Goal: Check status: Check status

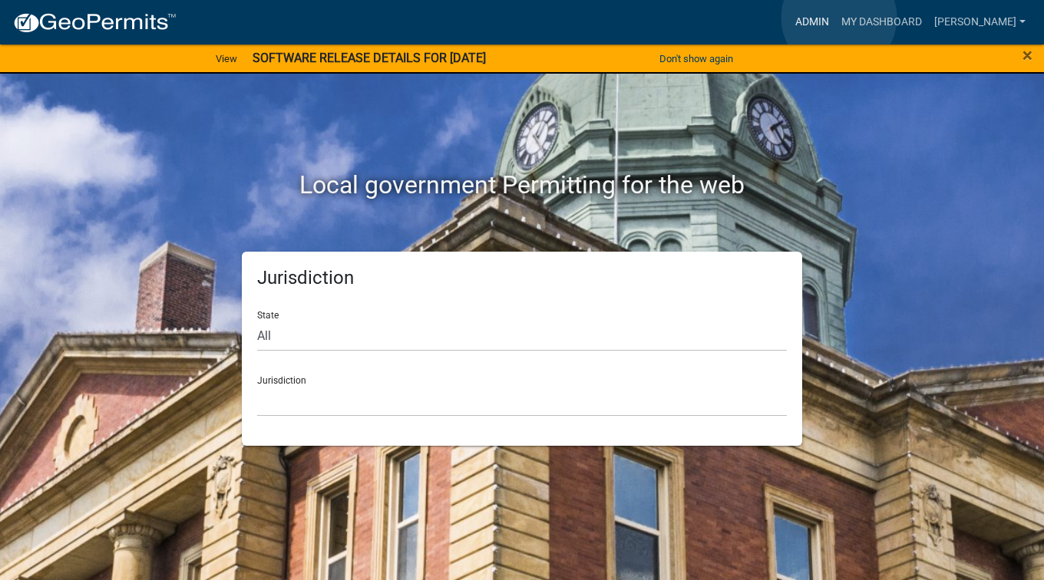
click at [835, 18] on link "Admin" at bounding box center [812, 22] width 46 height 29
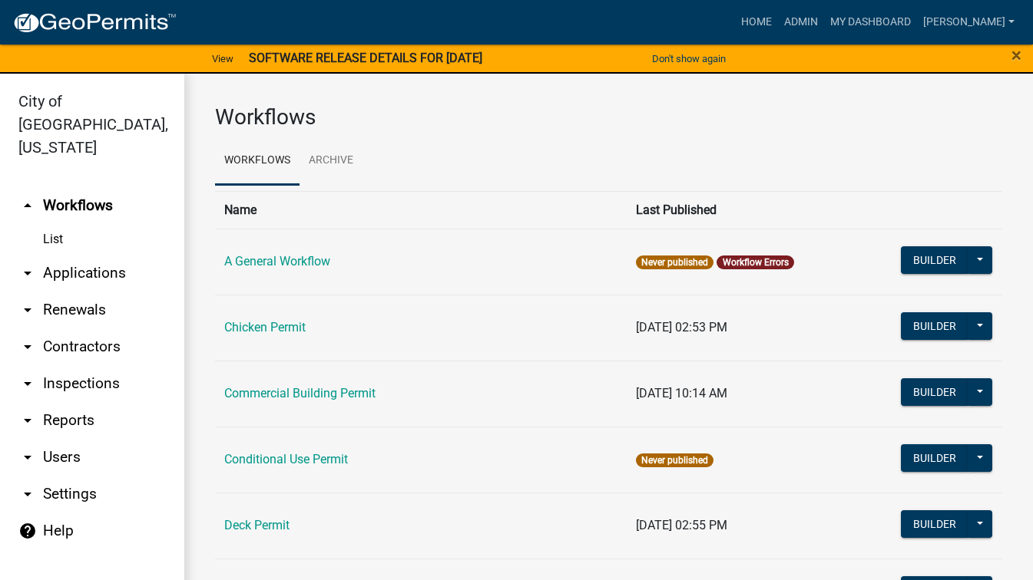
click at [104, 255] on link "arrow_drop_down Applications" at bounding box center [92, 273] width 184 height 37
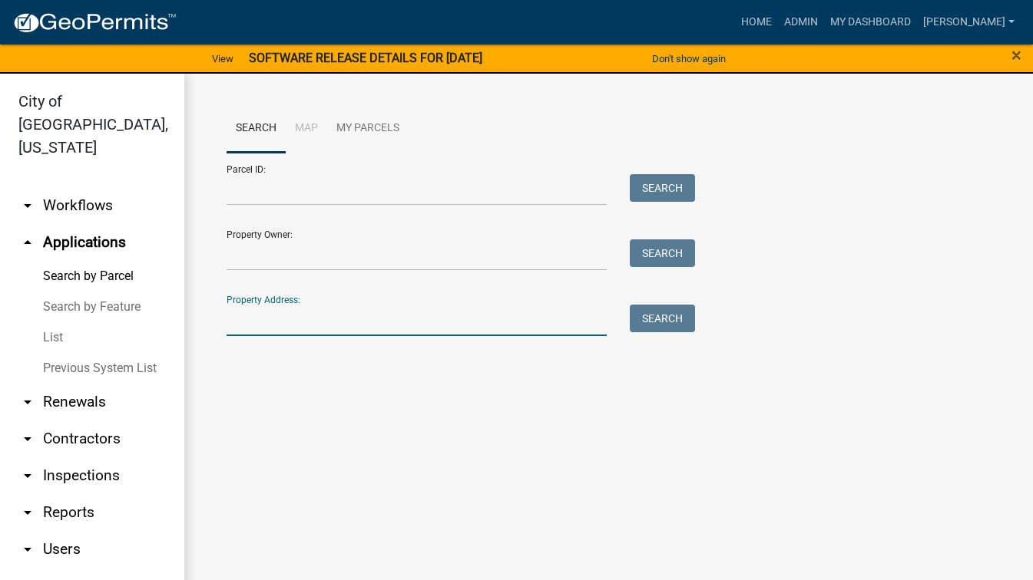
click at [263, 325] on input "Property Address:" at bounding box center [416, 320] width 380 height 31
type input "1"
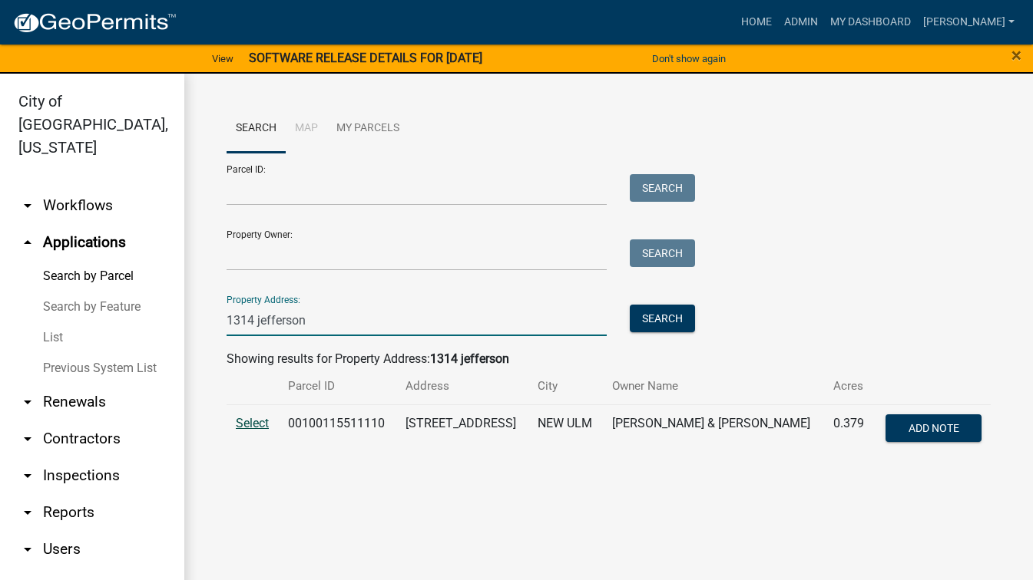
type input "1314 jefferson"
click at [261, 428] on span "Select" at bounding box center [252, 423] width 33 height 15
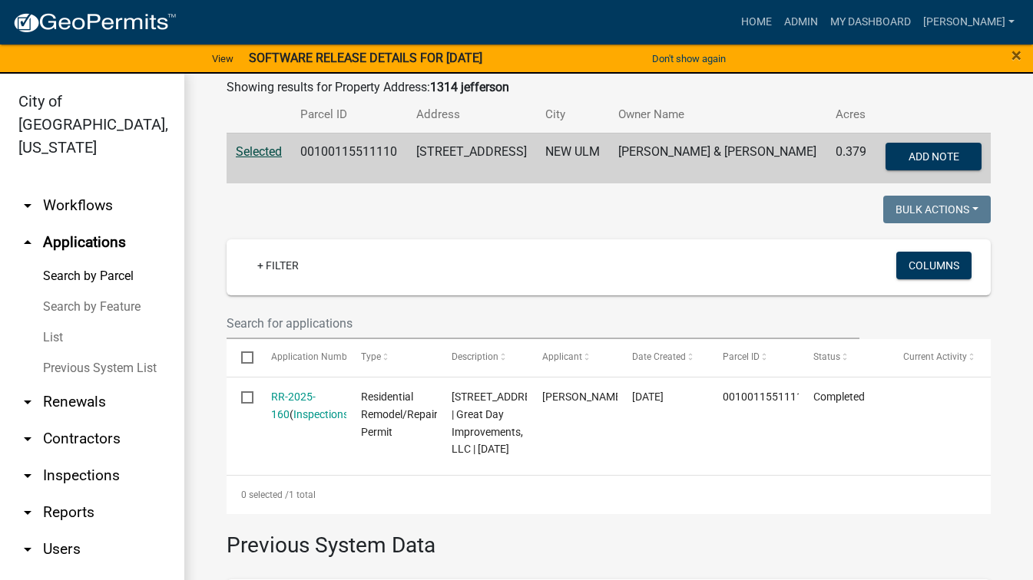
scroll to position [273, 0]
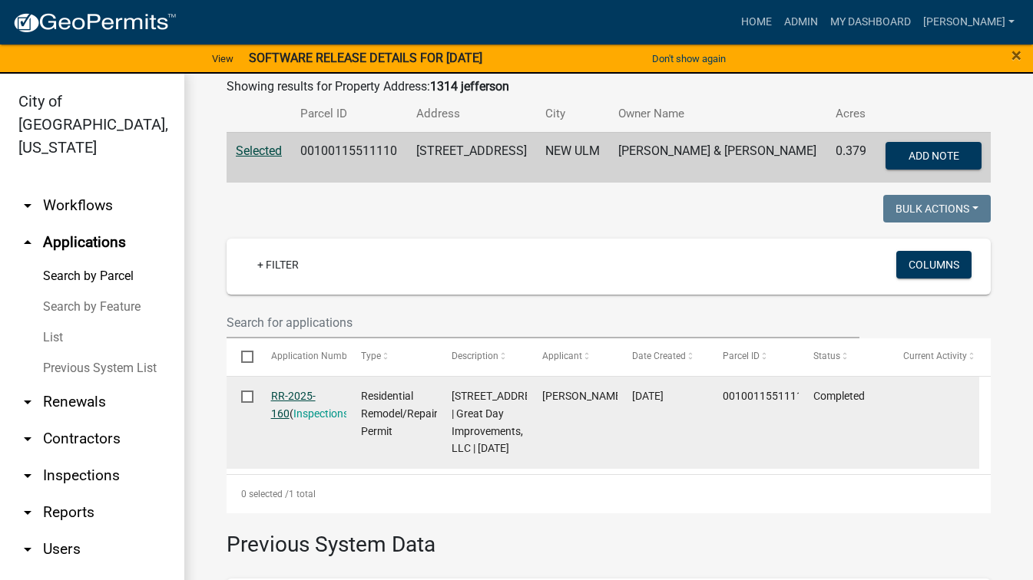
click at [284, 401] on link "RR-2025-160" at bounding box center [293, 405] width 45 height 30
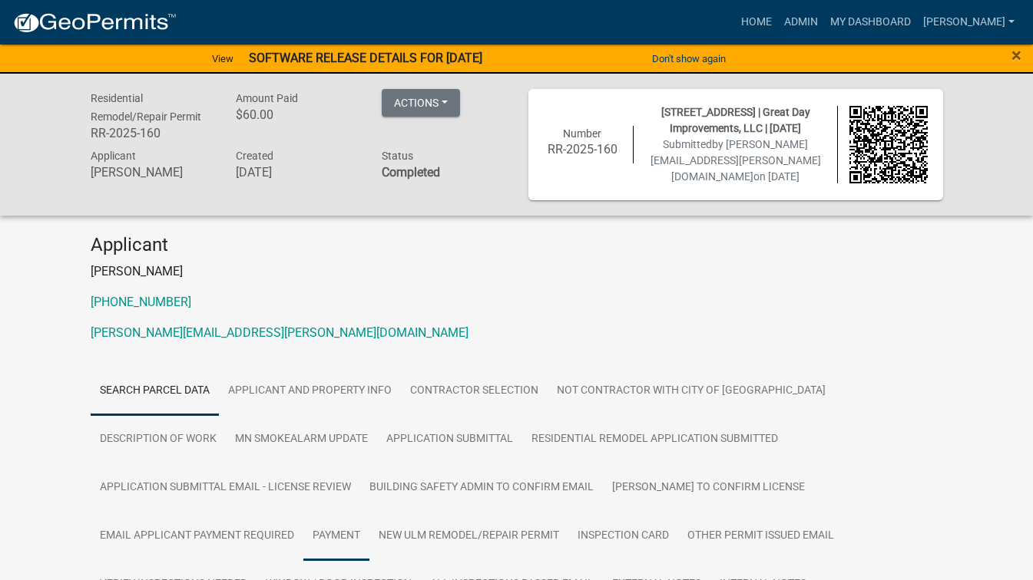
click at [369, 512] on link "Payment" at bounding box center [336, 536] width 66 height 49
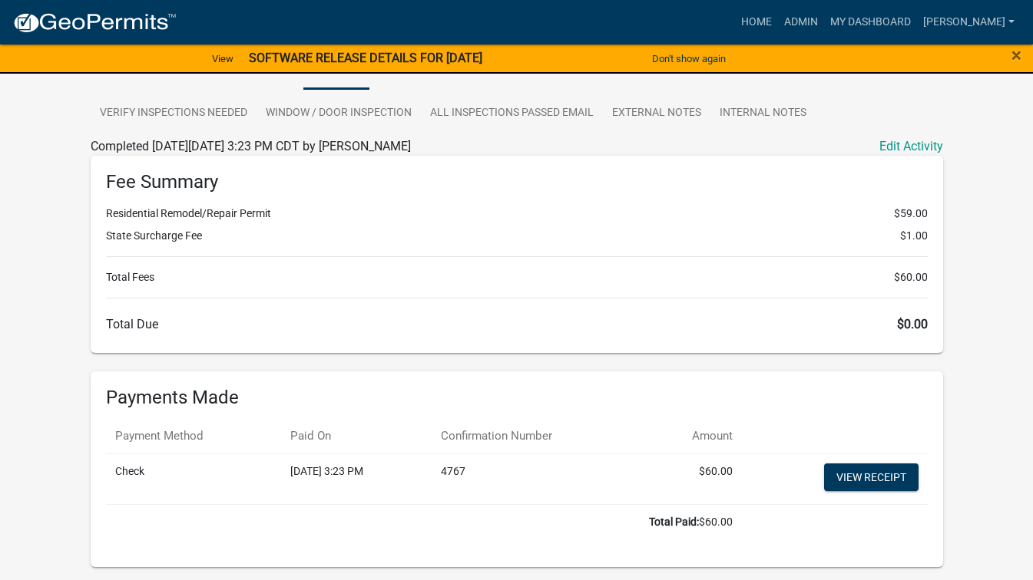
scroll to position [473, 0]
click at [984, 32] on link "[PERSON_NAME]" at bounding box center [969, 22] width 104 height 29
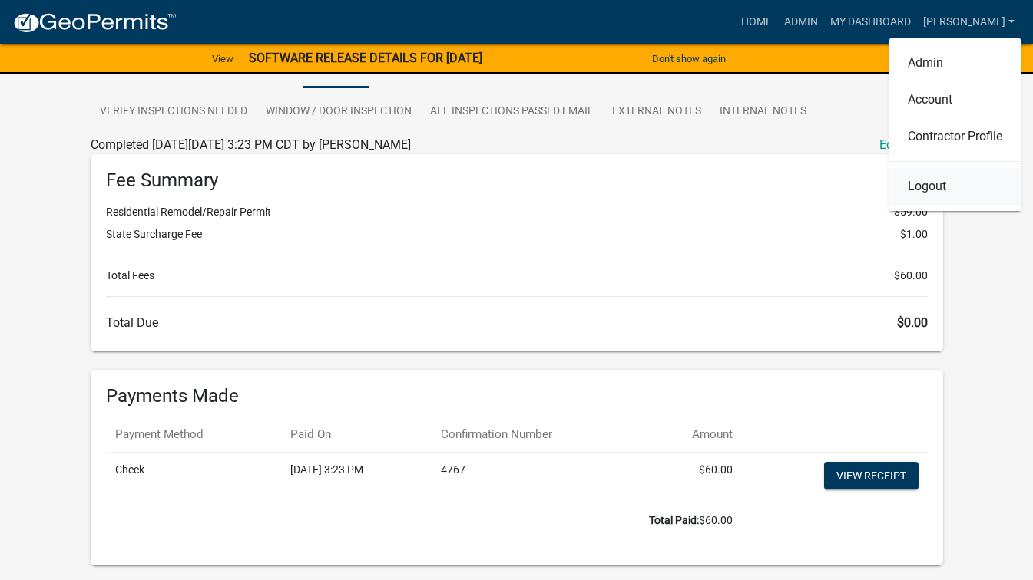
click at [957, 192] on link "Logout" at bounding box center [954, 186] width 131 height 37
